Goal: Information Seeking & Learning: Find specific page/section

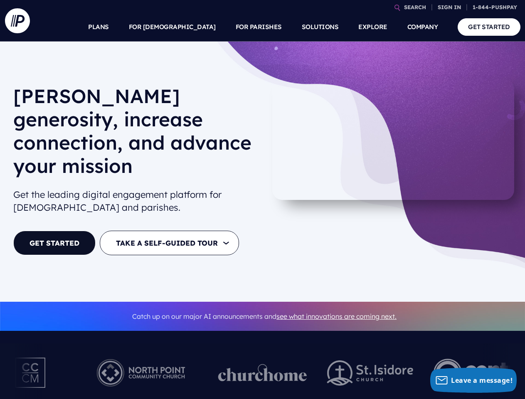
click at [262, 200] on div "[PERSON_NAME] generosity, increase connection, and advance your mission Get the…" at bounding box center [136, 172] width 258 height 186
click at [415, 7] on link "SEARCH" at bounding box center [415, 7] width 29 height 15
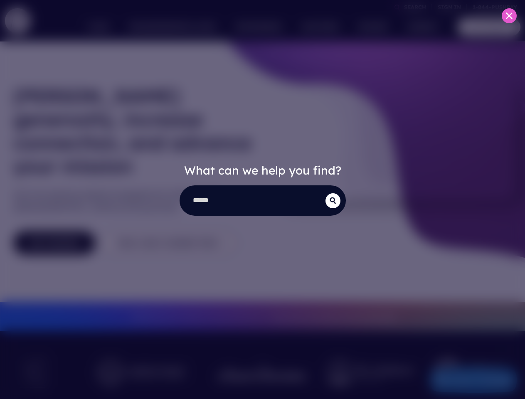
click at [450, 7] on div "What can we help you find?" at bounding box center [262, 199] width 525 height 399
click at [192, 27] on div "What can we help you find?" at bounding box center [262, 199] width 525 height 399
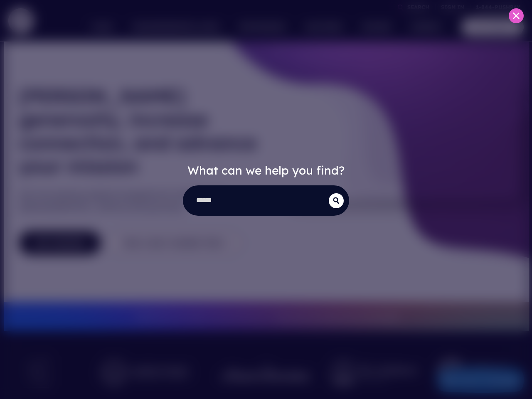
click at [259, 27] on div "What can we help you find?" at bounding box center [266, 199] width 532 height 399
click at [373, 27] on div "What can we help you find?" at bounding box center [266, 199] width 532 height 399
click at [423, 27] on div "What can we help you find?" at bounding box center [266, 199] width 532 height 399
click at [262, 353] on div "What can we help you find?" at bounding box center [266, 199] width 532 height 399
click at [473, 381] on div "What can we help you find?" at bounding box center [266, 199] width 532 height 399
